Goal: Task Accomplishment & Management: Use online tool/utility

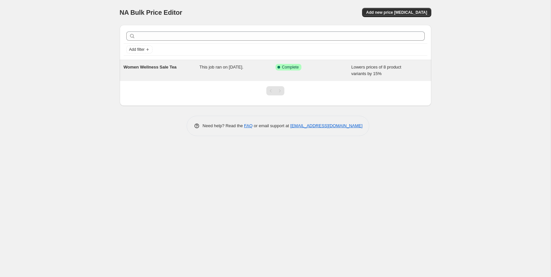
click at [236, 71] on div "This job ran on [DATE]." at bounding box center [237, 70] width 76 height 13
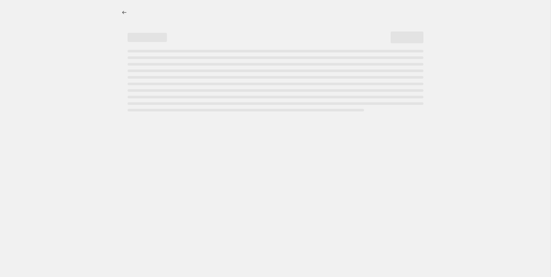
select select "percentage"
select select "no_change"
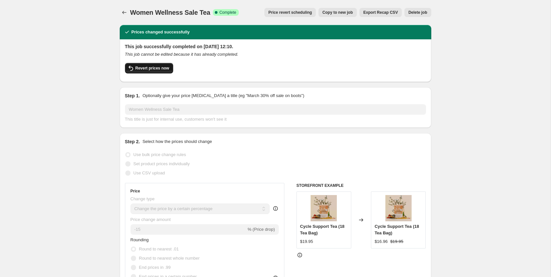
click at [161, 71] on button "Revert prices now" at bounding box center [149, 68] width 48 height 10
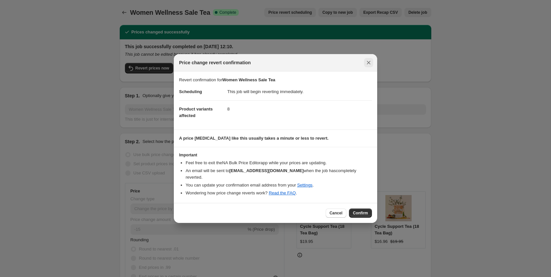
click at [369, 66] on icon "Close" at bounding box center [368, 62] width 7 height 7
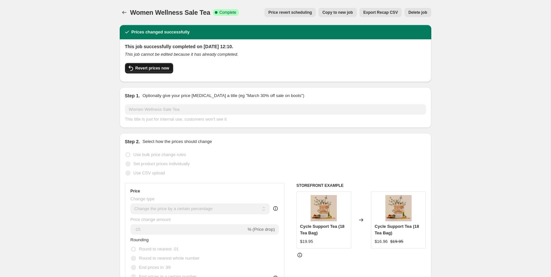
click at [134, 71] on icon "button" at bounding box center [131, 68] width 8 height 8
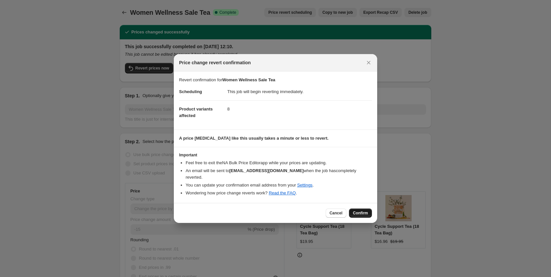
click at [368, 211] on button "Confirm" at bounding box center [360, 213] width 23 height 9
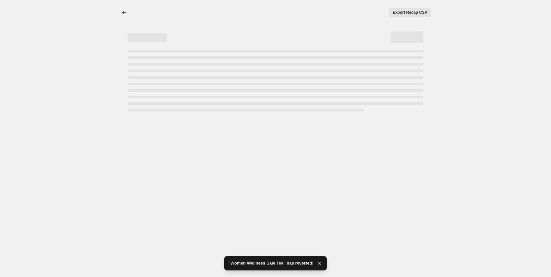
select select "percentage"
select select "no_change"
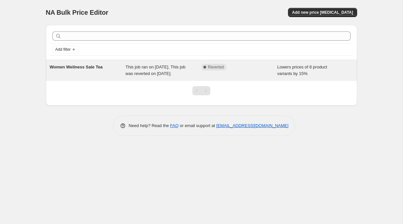
click at [179, 77] on div "This job ran on 14 October 2025. This job was reverted on 14 October 2025." at bounding box center [164, 70] width 76 height 13
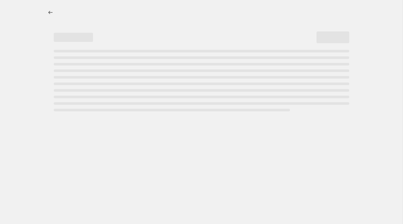
select select "percentage"
select select "no_change"
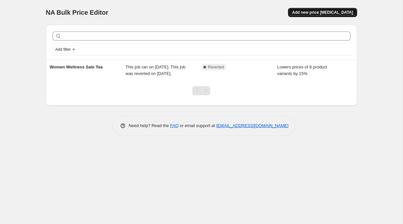
click at [314, 16] on button "Add new price [MEDICAL_DATA]" at bounding box center [322, 12] width 69 height 9
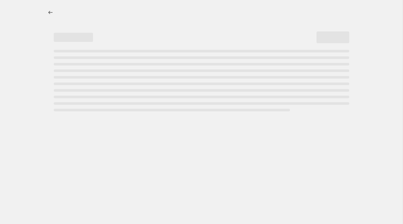
select select "percentage"
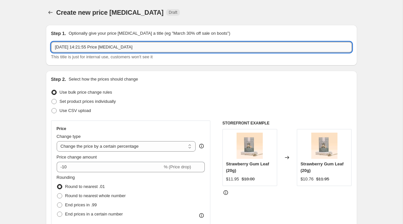
click at [124, 48] on input "14 Oct 2025, 14:21:55 Price change job" at bounding box center [201, 47] width 301 height 10
paste input "Up to 25% Off"
click at [95, 147] on select "Change the price to a certain amount Change the price by a certain amount Chang…" at bounding box center [126, 146] width 139 height 10
click at [93, 46] on input "20% Off" at bounding box center [201, 47] width 301 height 10
paste input "Menopause Day & Night Bundle"
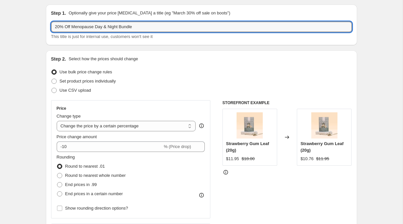
scroll to position [50, 0]
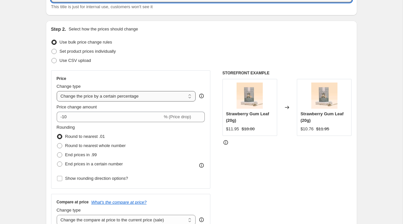
type input "20% Off Menopause Day & Night Bundle"
click at [132, 100] on select "Change the price to a certain amount Change the price by a certain amount Chang…" at bounding box center [126, 96] width 139 height 10
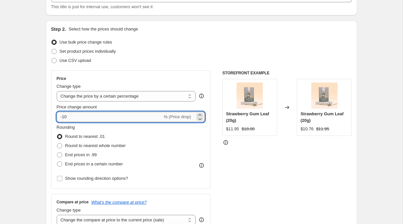
click at [72, 117] on input "-10" at bounding box center [110, 117] width 106 height 10
type input "-1"
type input "-20"
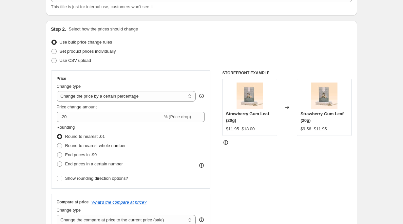
click at [154, 144] on div "Rounding Round to nearest .01 Round to nearest whole number End prices in .99 E…" at bounding box center [131, 146] width 149 height 45
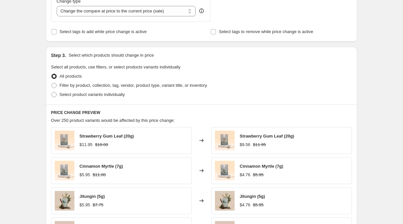
scroll to position [267, 0]
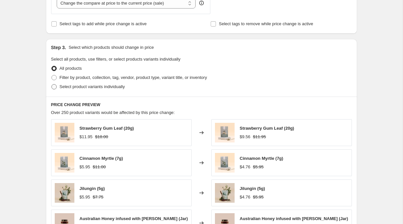
click at [78, 91] on label "Select product variants individually" at bounding box center [88, 86] width 74 height 9
click at [52, 85] on input "Select product variants individually" at bounding box center [51, 84] width 0 height 0
radio input "true"
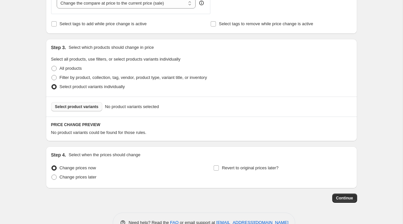
click at [78, 107] on span "Select product variants" at bounding box center [77, 106] width 44 height 5
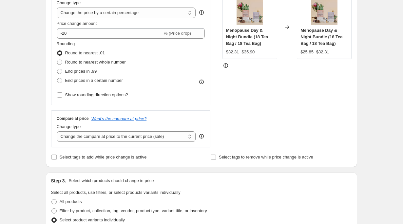
scroll to position [122, 0]
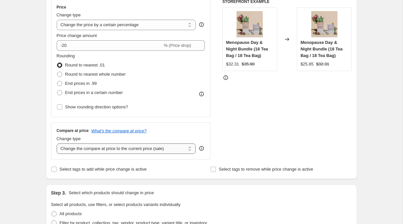
click at [117, 151] on select "Change the compare at price to the current price (sale) Change the compare at p…" at bounding box center [126, 149] width 139 height 10
select select "no_change"
click at [57, 144] on select "Change the compare at price to the current price (sale) Change the compare at p…" at bounding box center [126, 149] width 139 height 10
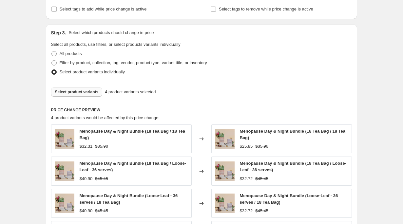
scroll to position [429, 0]
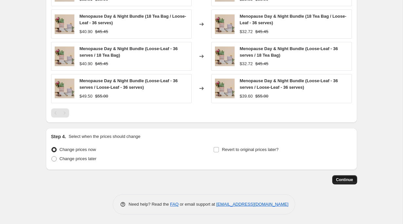
click at [340, 181] on span "Continue" at bounding box center [344, 179] width 17 height 5
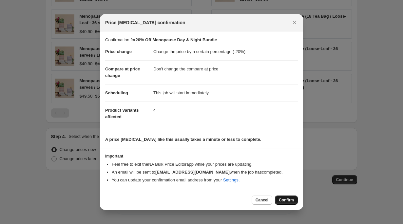
click at [281, 200] on span "Confirm" at bounding box center [286, 200] width 15 height 5
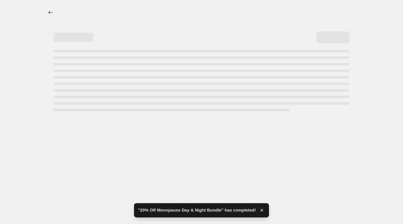
select select "percentage"
select select "no_change"
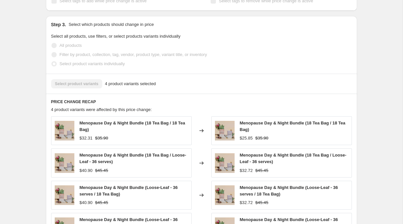
scroll to position [442, 0]
